Goal: Task Accomplishment & Management: Use online tool/utility

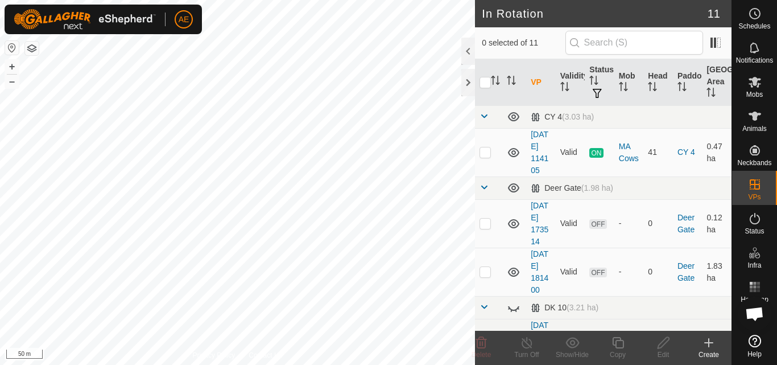
click at [711, 347] on icon at bounding box center [709, 343] width 14 height 14
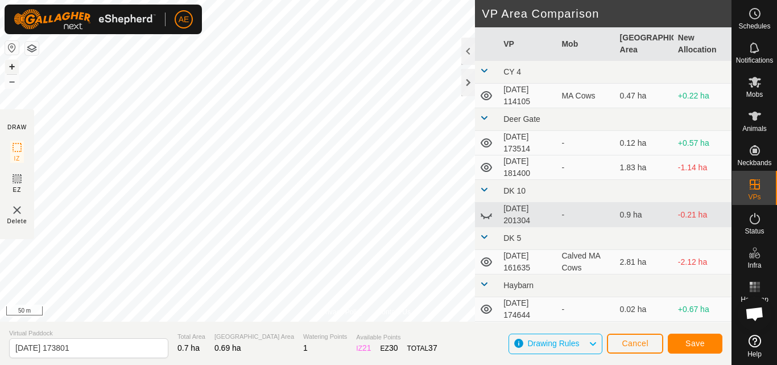
click at [10, 64] on button "+" at bounding box center [12, 67] width 14 height 14
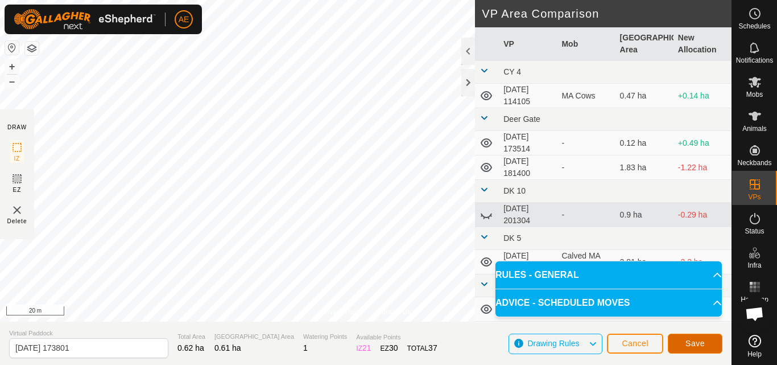
click at [704, 345] on span "Save" at bounding box center [695, 343] width 19 height 9
